Goal: Navigation & Orientation: Understand site structure

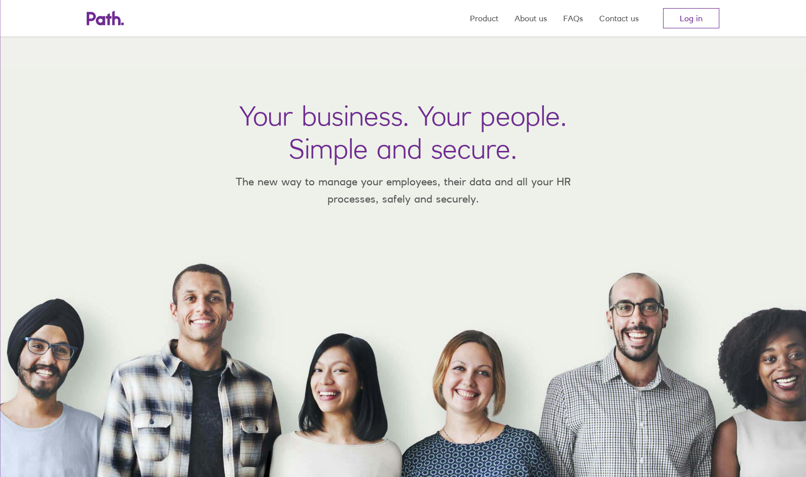
scroll to position [174, 0]
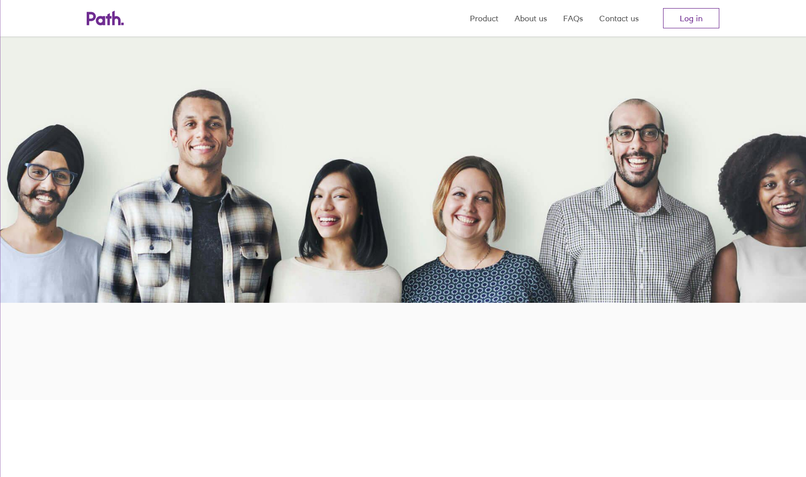
drag, startPoint x: 459, startPoint y: 188, endPoint x: 733, endPoint y: 274, distance: 286.7
click at [733, 274] on div "Your business. Your people. Simple and secure. The new way to manage your emplo…" at bounding box center [403, 98] width 806 height 410
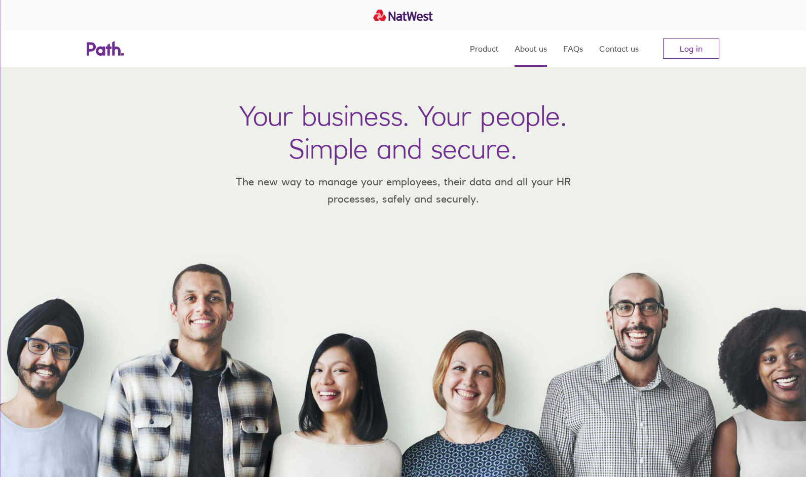
click at [535, 51] on link "About us" at bounding box center [530, 48] width 32 height 36
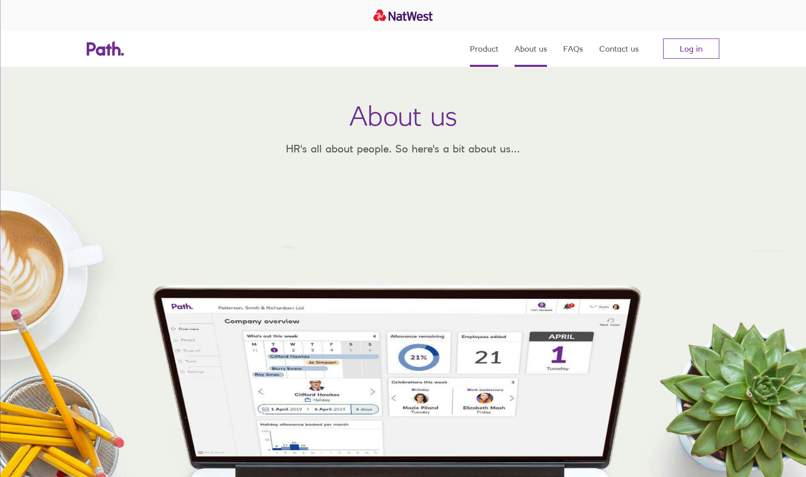
click at [486, 55] on link "Product" at bounding box center [484, 48] width 28 height 36
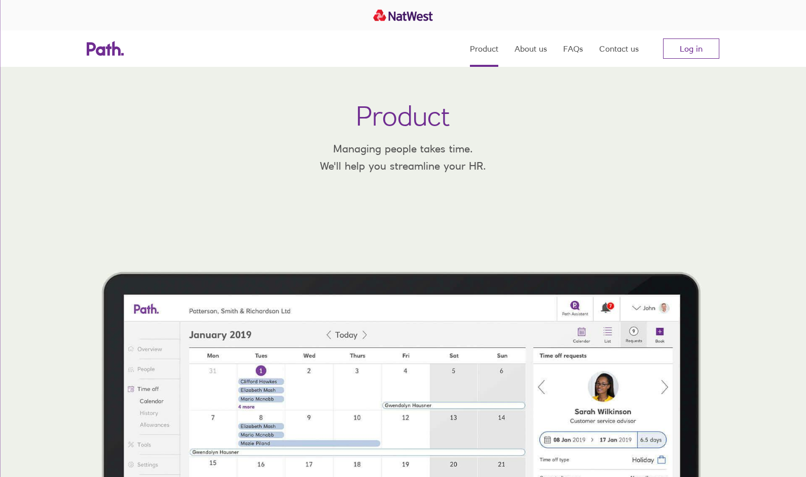
click at [105, 51] on icon at bounding box center [105, 48] width 37 height 15
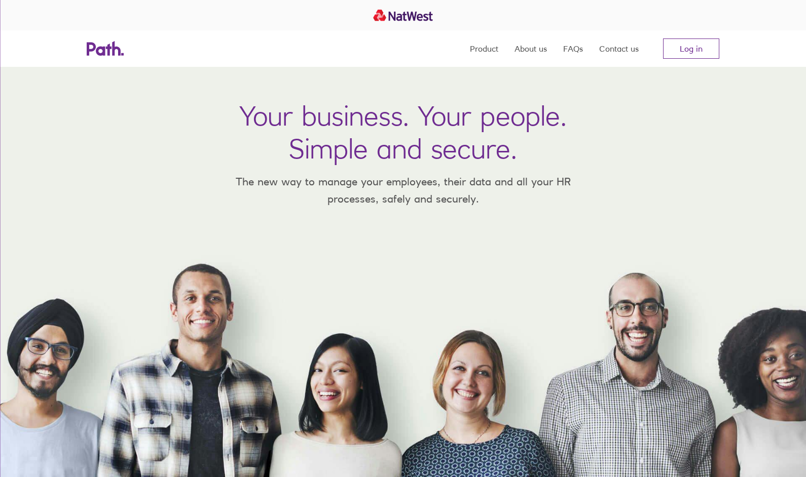
click at [109, 52] on icon at bounding box center [105, 48] width 37 height 15
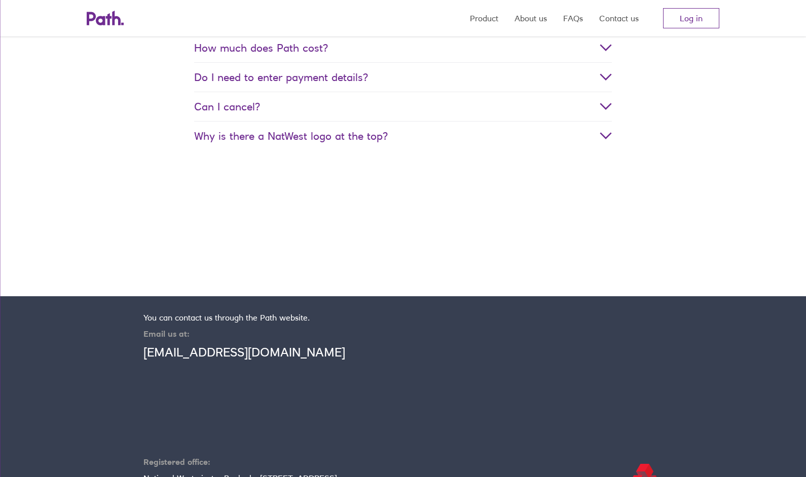
scroll to position [2048, 0]
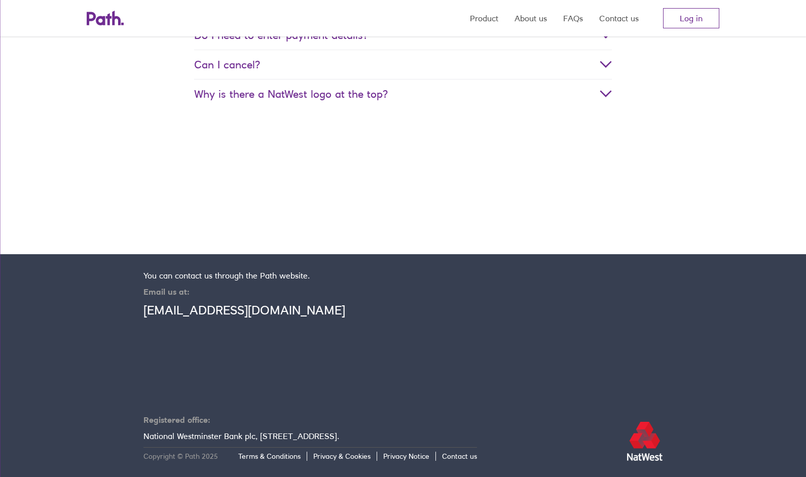
click at [610, 90] on div at bounding box center [605, 94] width 12 height 12
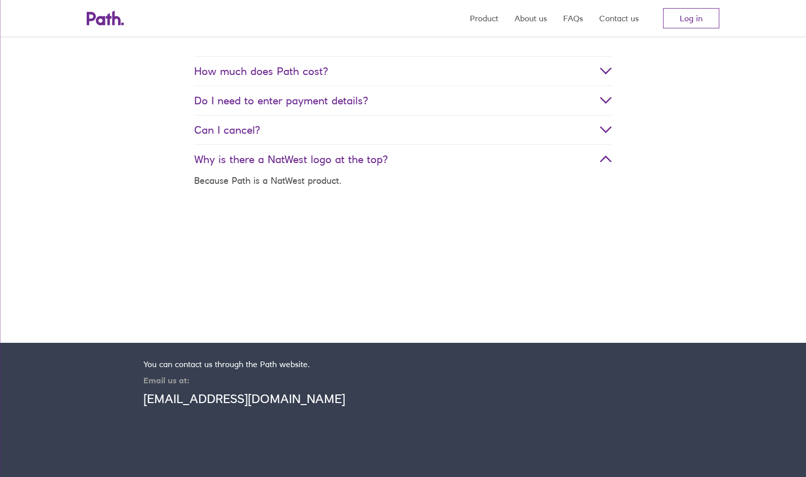
scroll to position [1979, 0]
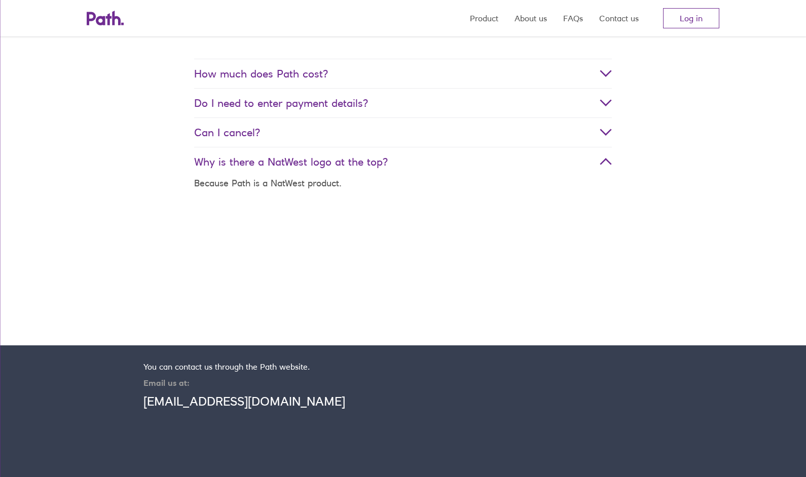
click at [604, 133] on icon at bounding box center [605, 132] width 12 height 7
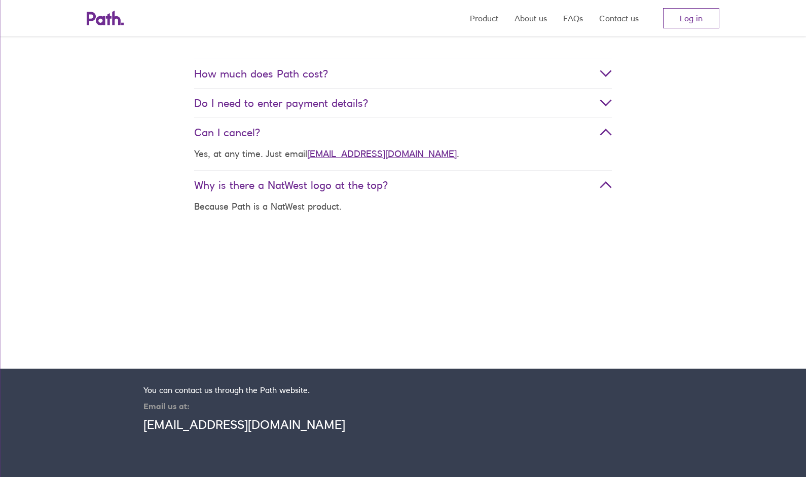
click at [602, 106] on icon at bounding box center [605, 102] width 12 height 7
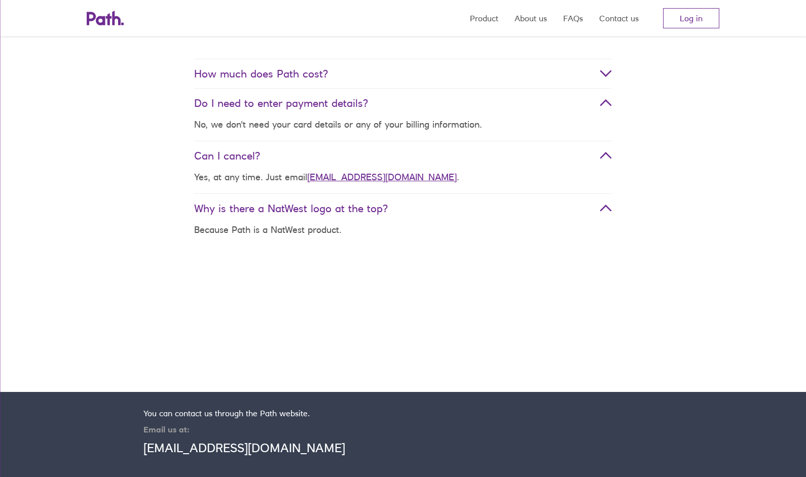
click at [605, 75] on icon at bounding box center [605, 73] width 12 height 7
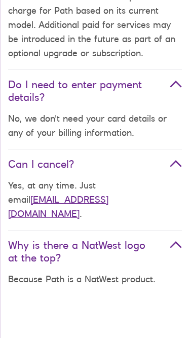
scroll to position [2417, 0]
